Goal: Entertainment & Leisure: Consume media (video, audio)

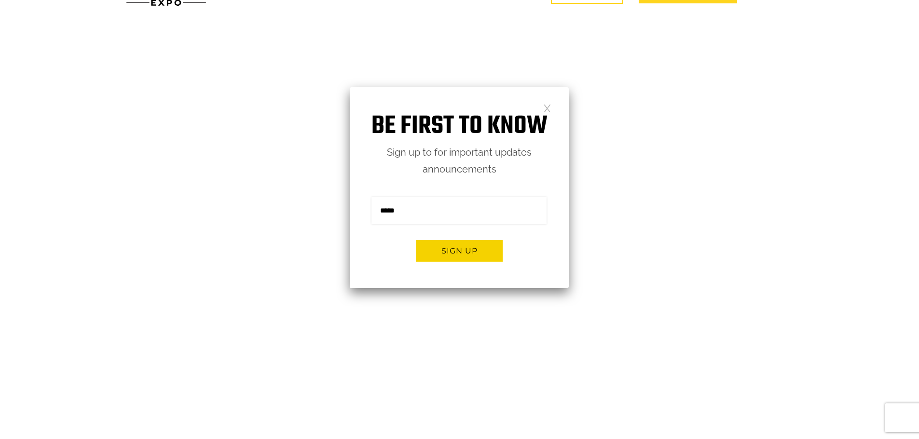
scroll to position [48, 0]
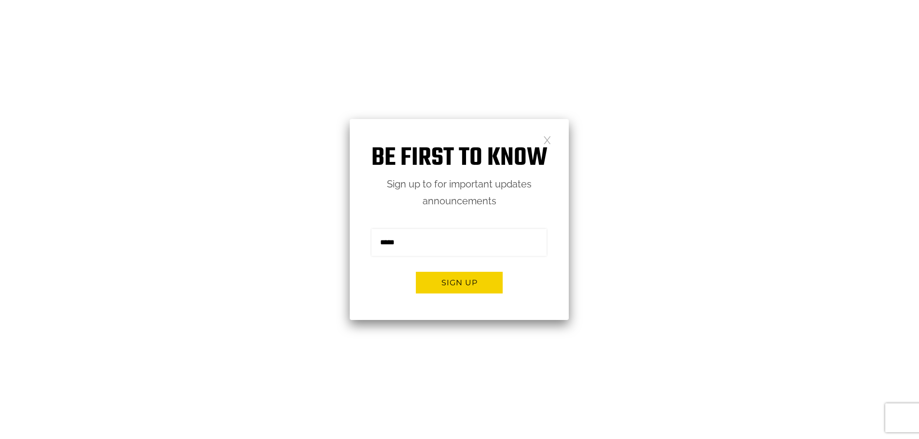
click at [547, 135] on link at bounding box center [547, 139] width 8 height 8
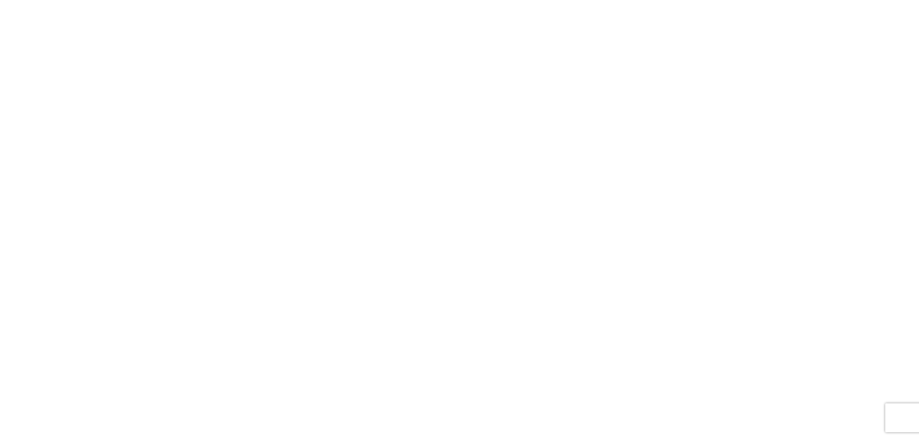
click at [495, 370] on video at bounding box center [459, 229] width 919 height 460
click at [770, 350] on video at bounding box center [459, 229] width 919 height 460
click at [618, 322] on video at bounding box center [459, 229] width 919 height 460
click at [569, 321] on video at bounding box center [459, 229] width 919 height 460
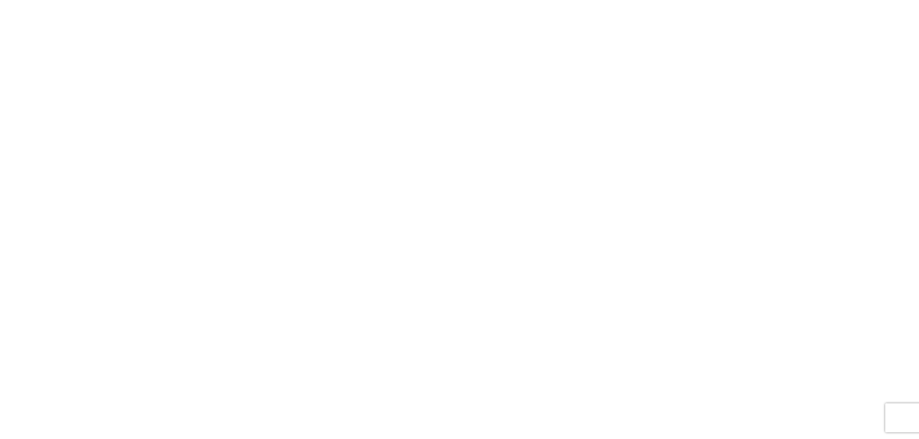
click at [567, 322] on video at bounding box center [459, 229] width 919 height 460
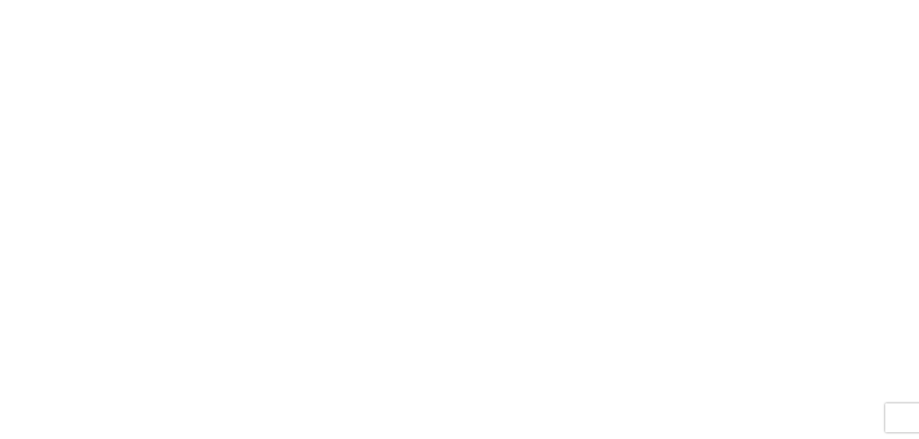
click at [564, 322] on video at bounding box center [459, 229] width 919 height 460
click at [797, 280] on video at bounding box center [459, 229] width 919 height 460
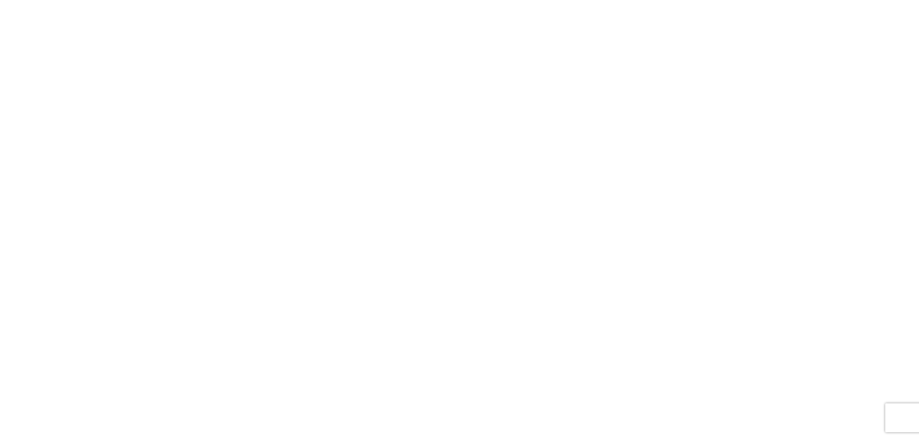
click at [666, 280] on video at bounding box center [459, 229] width 919 height 460
click at [444, 219] on video at bounding box center [459, 229] width 919 height 460
